Goal: Navigation & Orientation: Find specific page/section

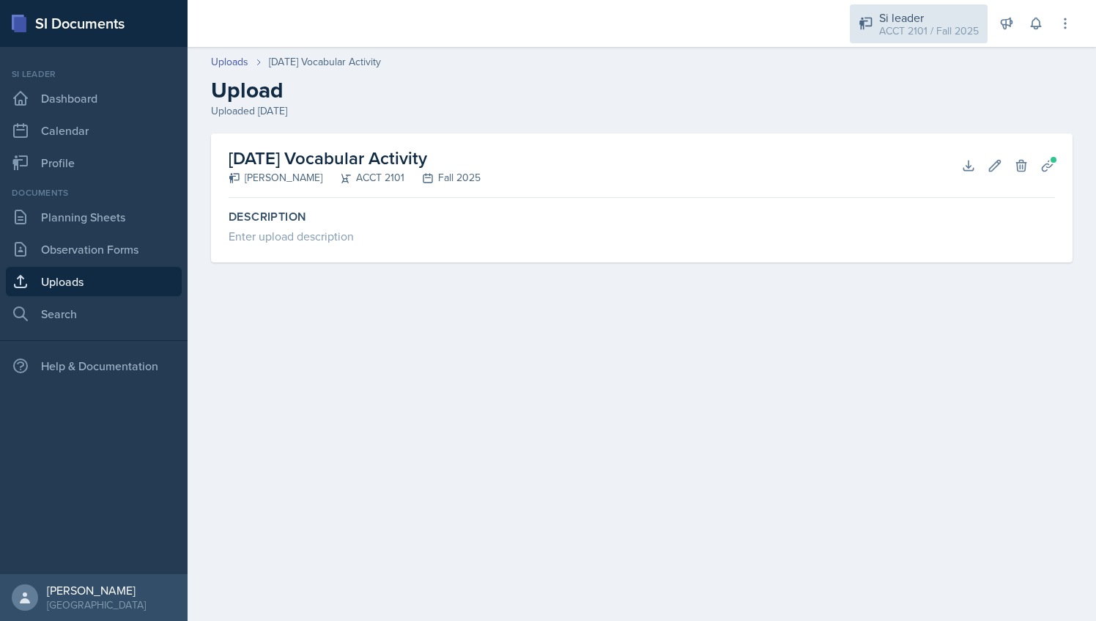
click at [918, 32] on div "ACCT 2101 / Fall 2025" at bounding box center [929, 30] width 100 height 15
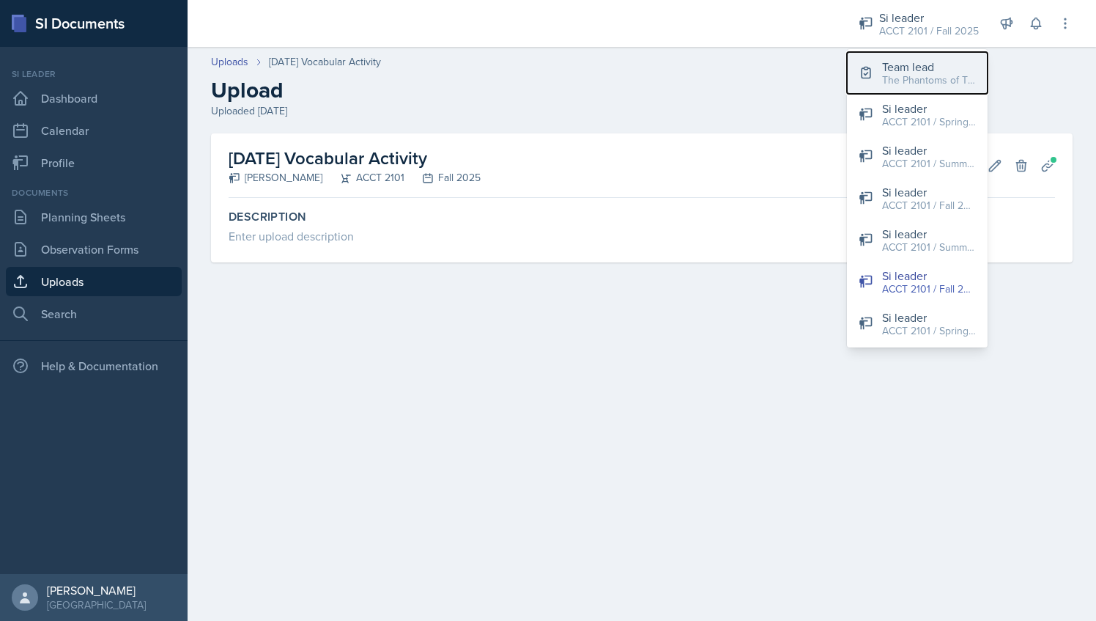
click at [934, 73] on div "The Phantoms of The Opera / Fall 2025" at bounding box center [929, 80] width 94 height 15
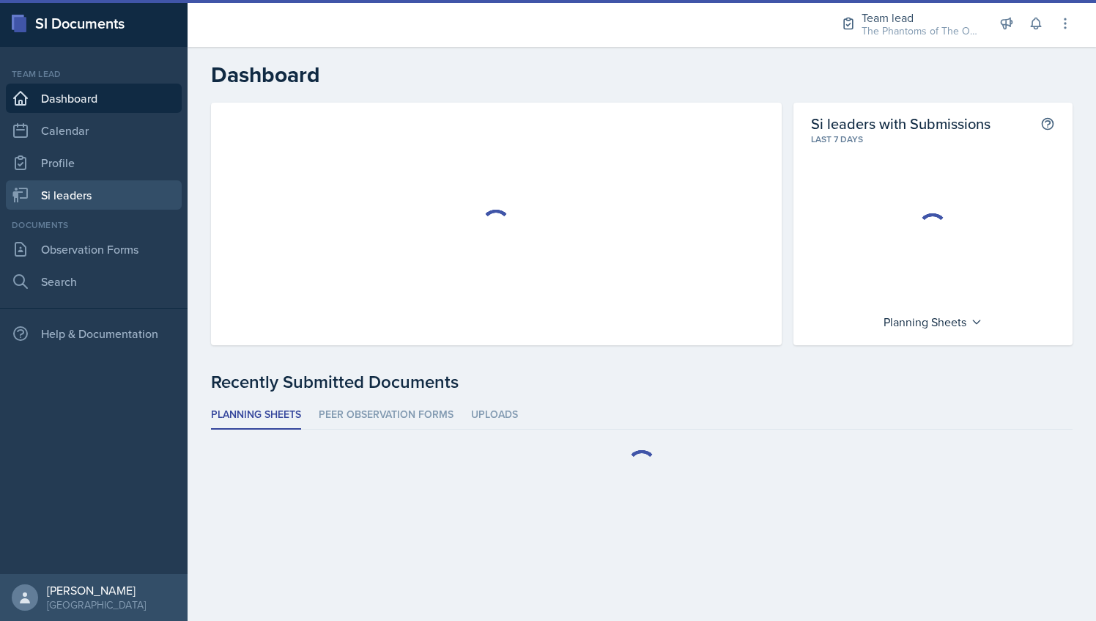
click at [105, 196] on link "Si leaders" at bounding box center [94, 194] width 176 height 29
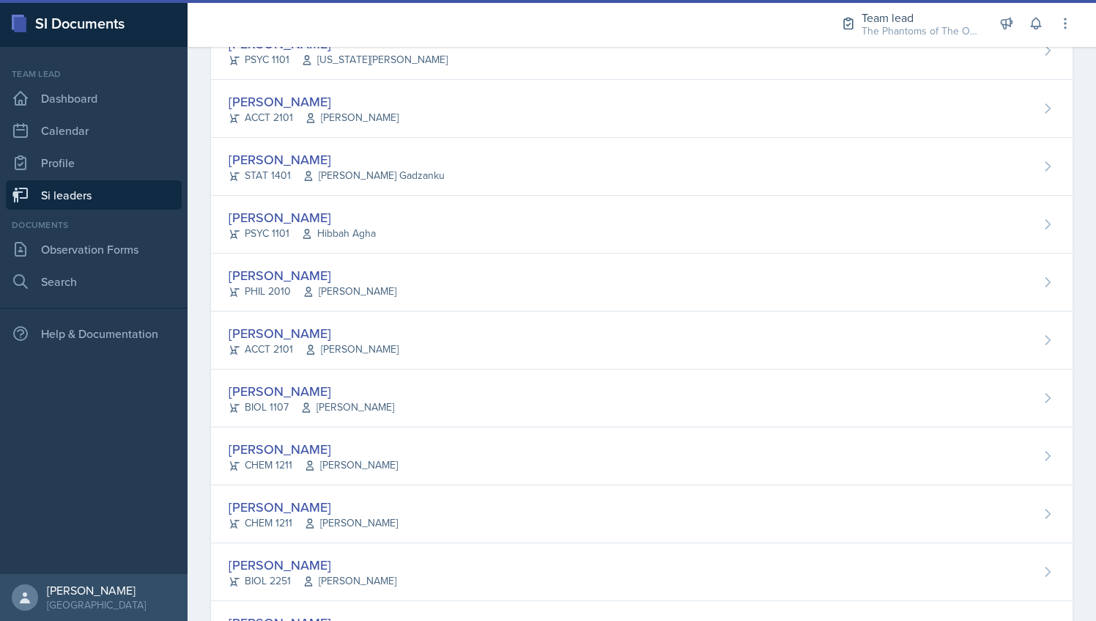
scroll to position [987, 0]
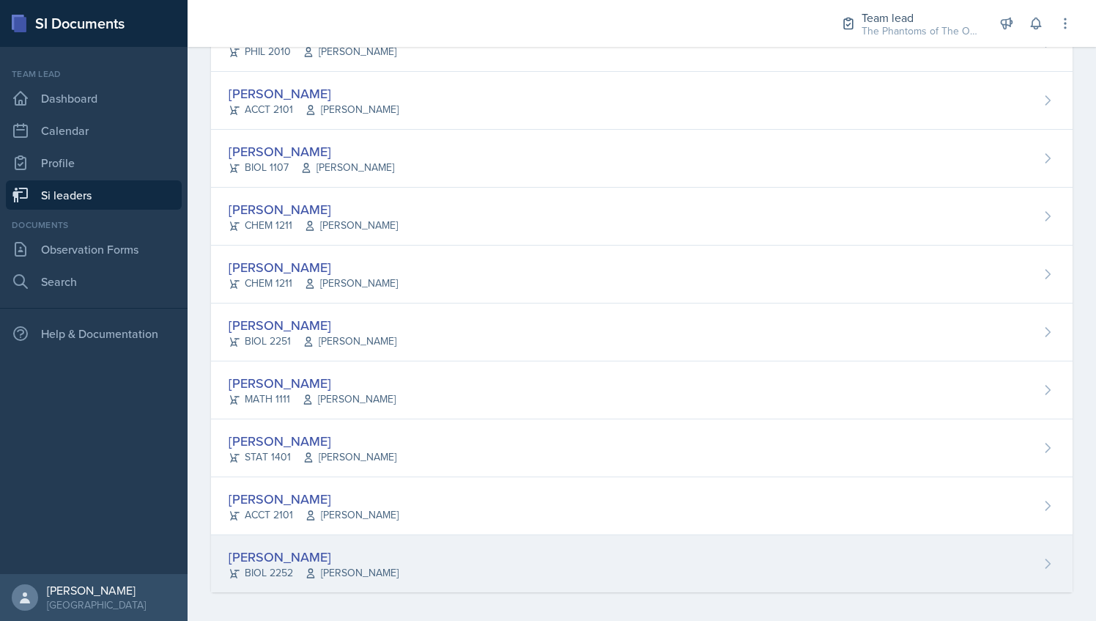
click at [387, 565] on span "[PERSON_NAME]" at bounding box center [352, 572] width 94 height 15
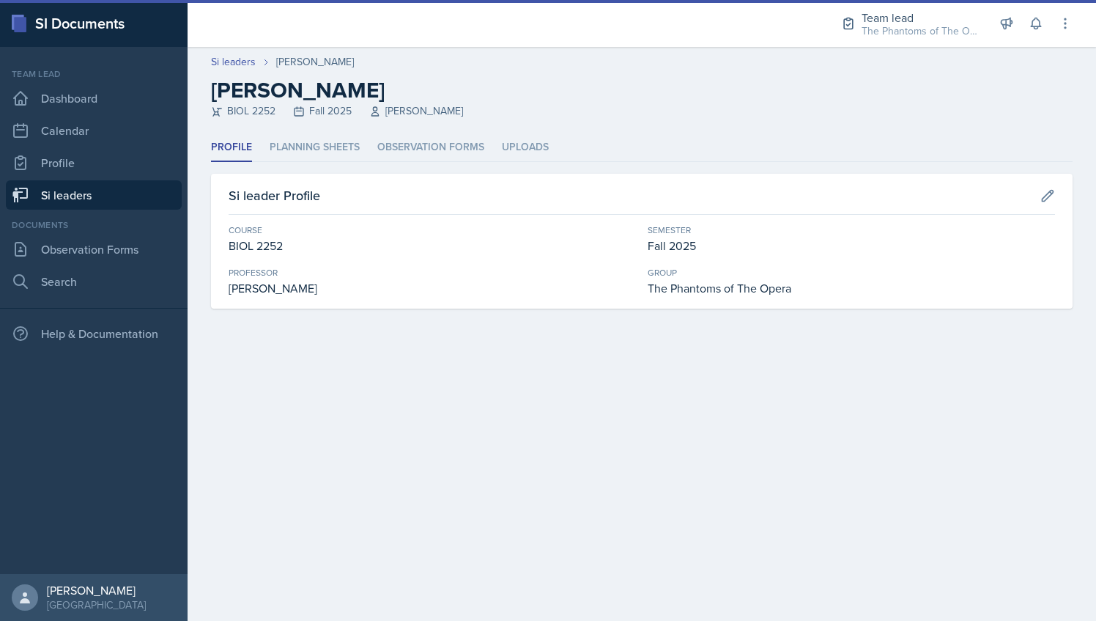
click at [238, 146] on li "Profile" at bounding box center [231, 147] width 41 height 29
click at [76, 189] on link "Si leaders" at bounding box center [94, 194] width 176 height 29
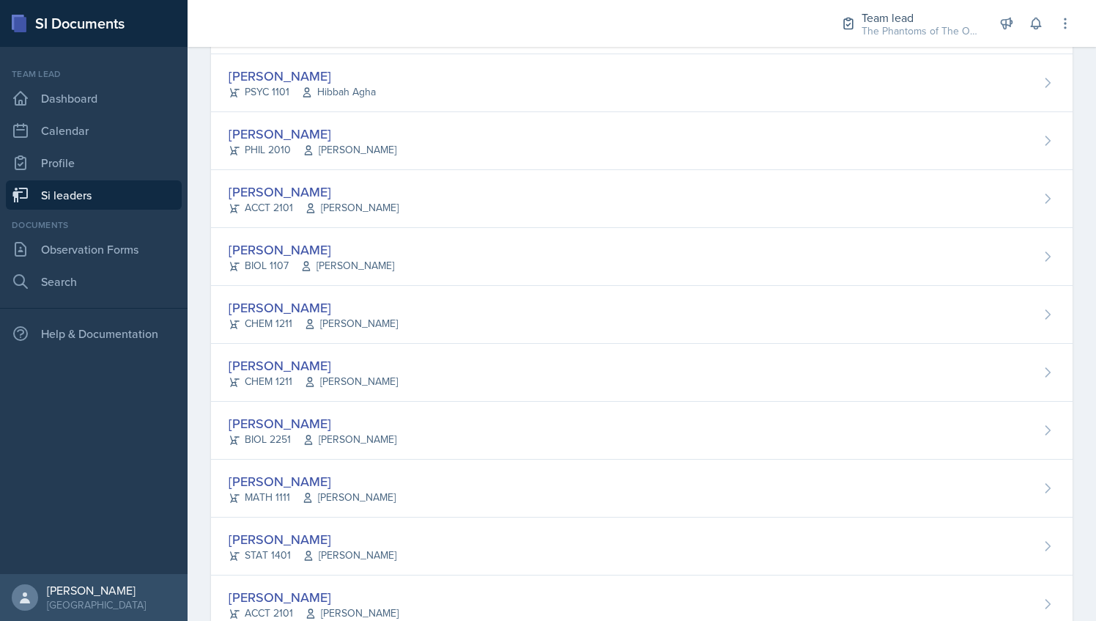
scroll to position [987, 0]
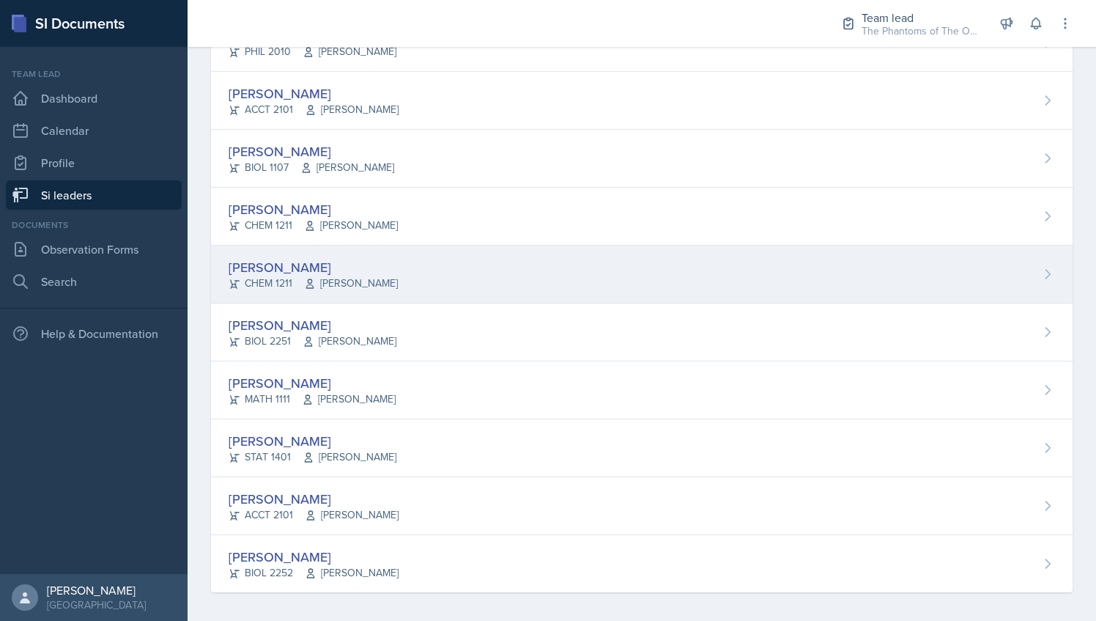
click at [421, 251] on div "[PERSON_NAME] CHEM 1211 [PERSON_NAME]" at bounding box center [642, 275] width 862 height 58
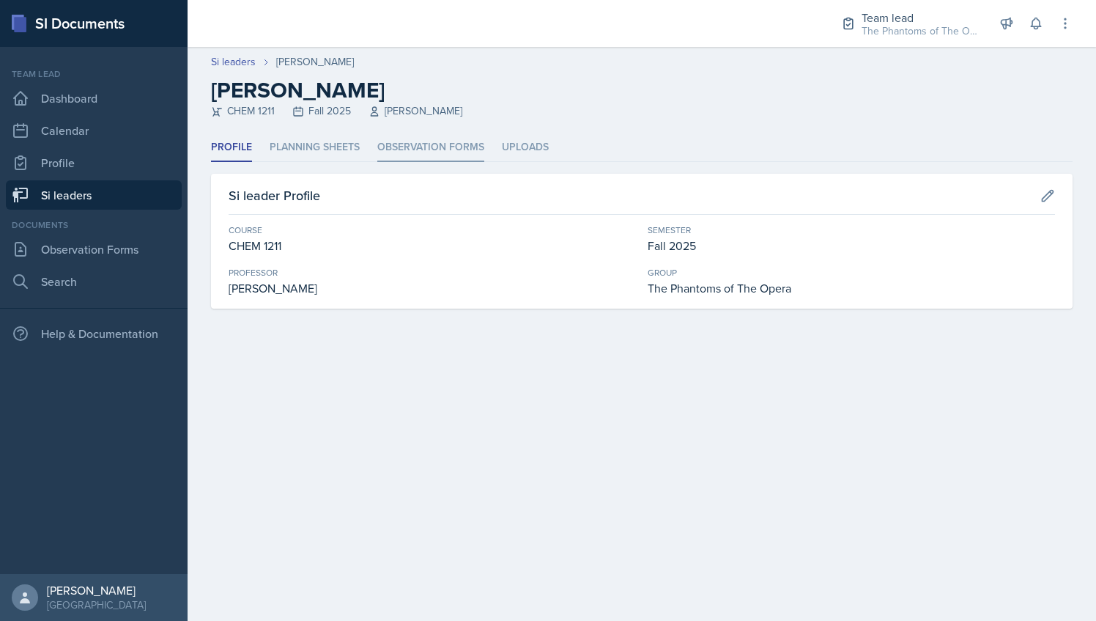
click at [405, 147] on li "Observation Forms" at bounding box center [430, 147] width 107 height 29
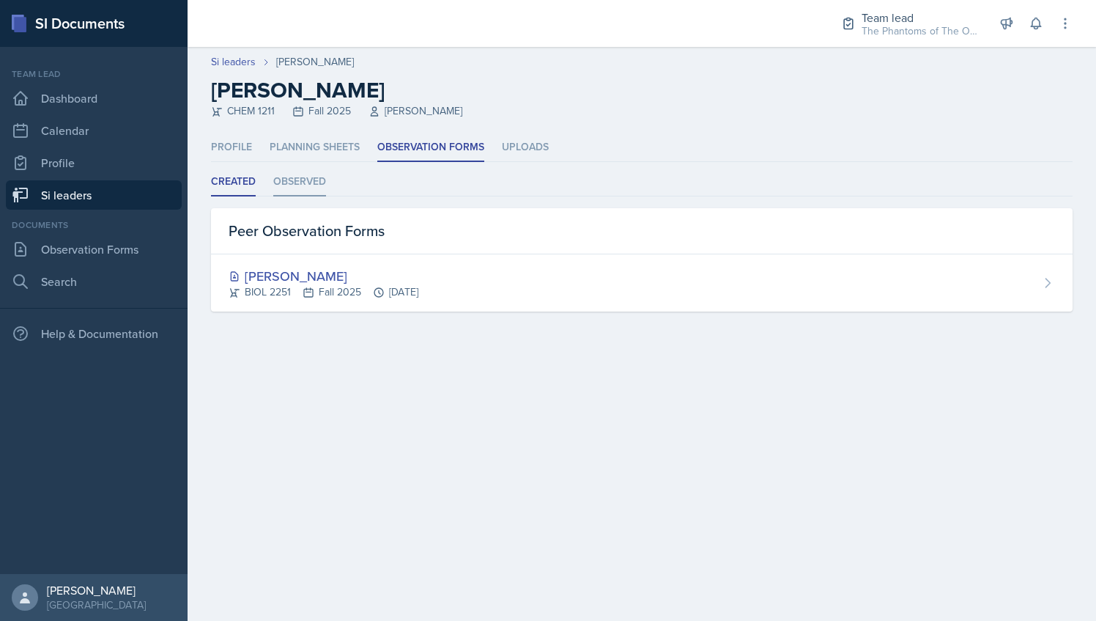
click at [309, 177] on li "Observed" at bounding box center [299, 182] width 53 height 29
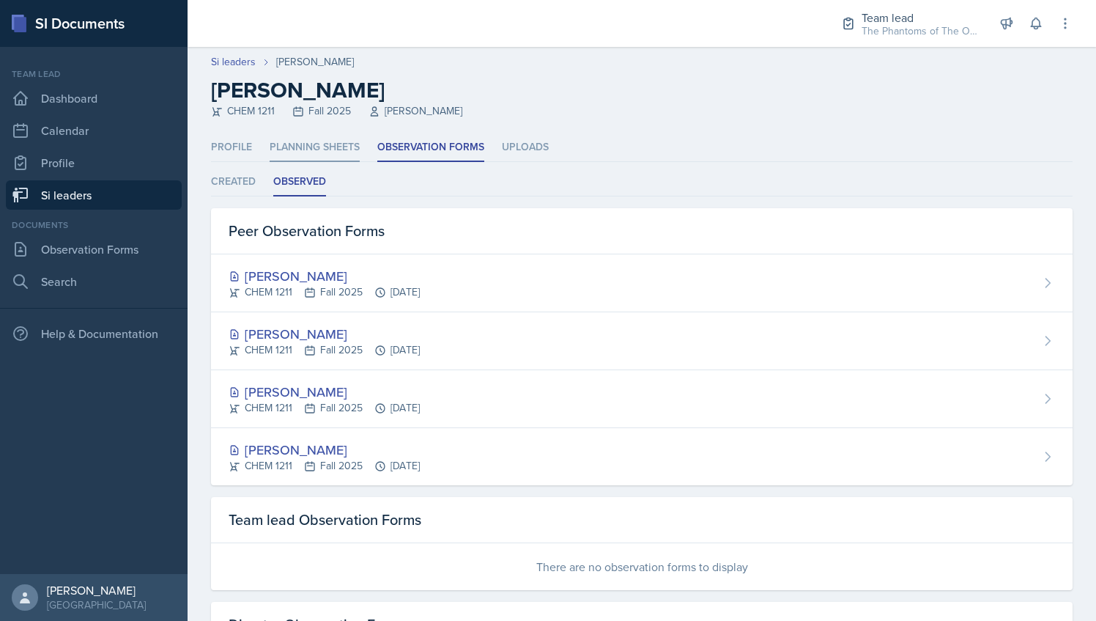
click at [319, 147] on li "Planning Sheets" at bounding box center [315, 147] width 90 height 29
